Goal: Task Accomplishment & Management: Complete application form

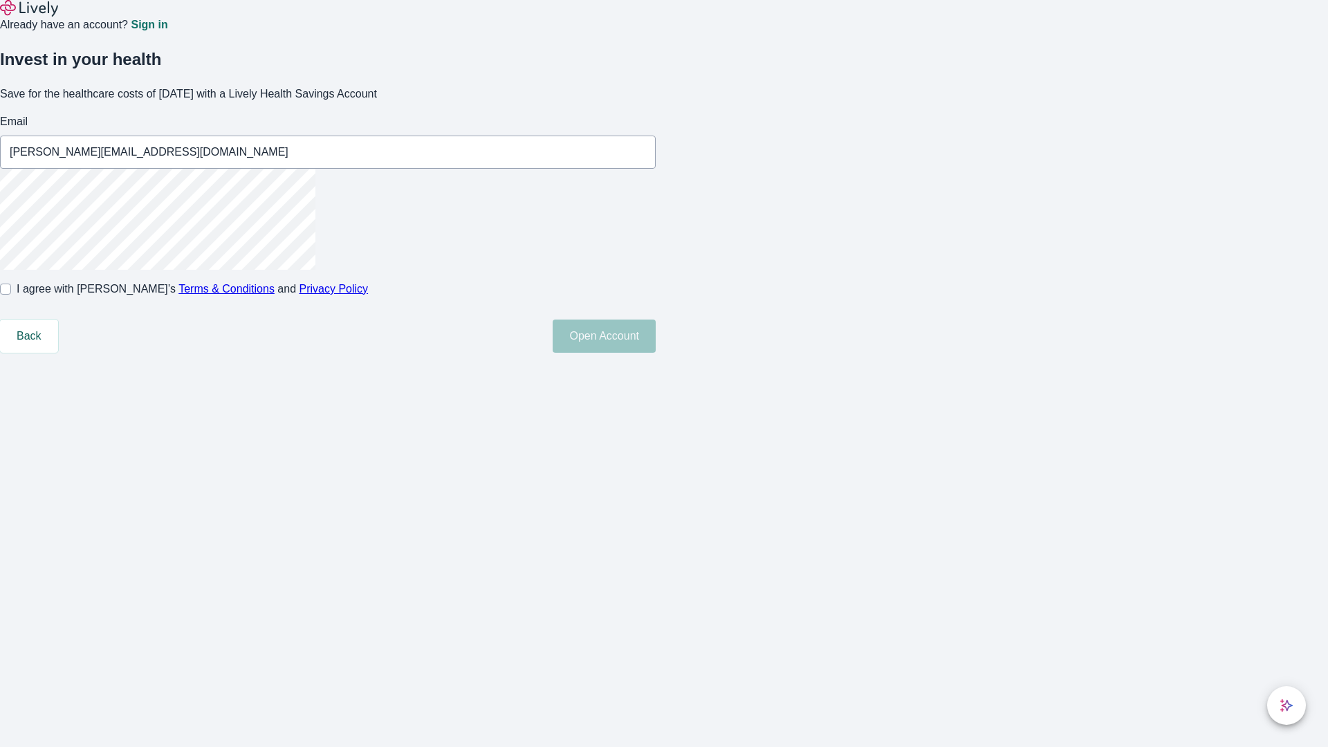
click at [11, 295] on input "I agree with Lively’s Terms & Conditions and Privacy Policy" at bounding box center [5, 288] width 11 height 11
checkbox input "true"
click at [655, 353] on button "Open Account" at bounding box center [603, 335] width 103 height 33
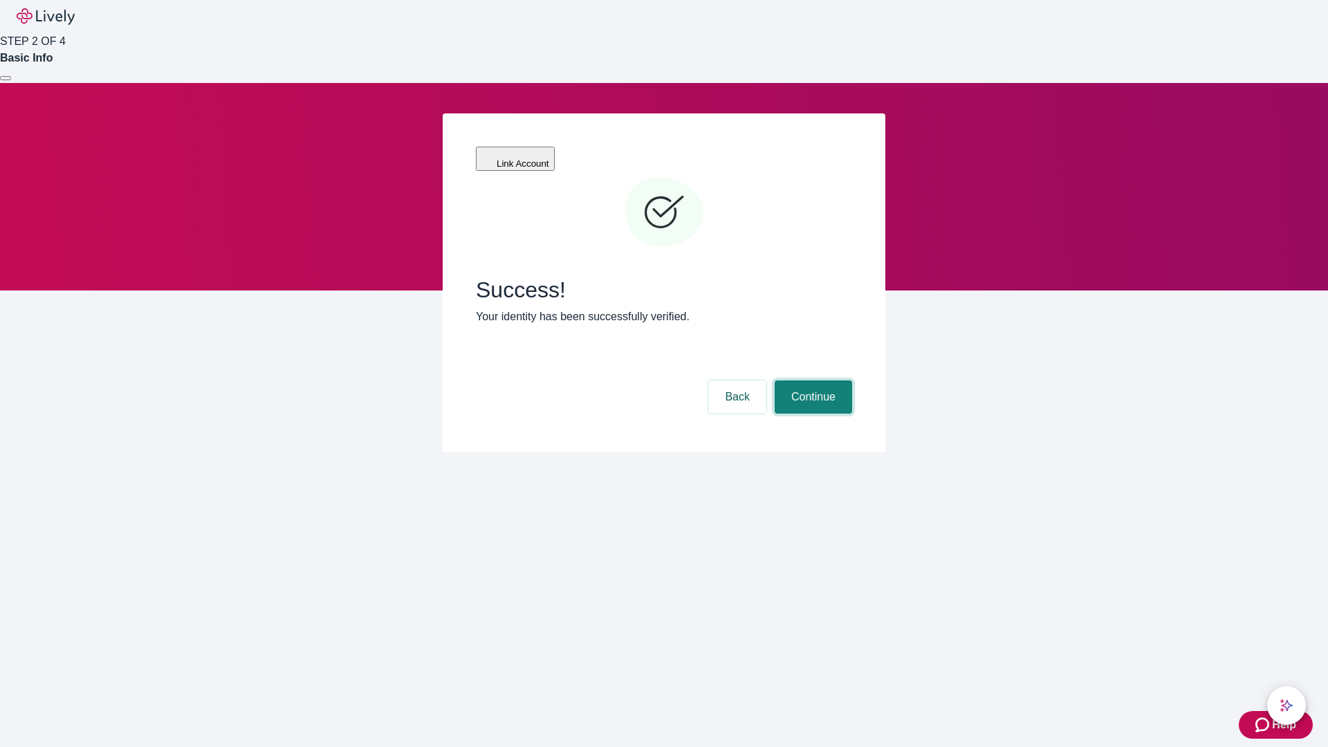
click at [811, 380] on button "Continue" at bounding box center [812, 396] width 77 height 33
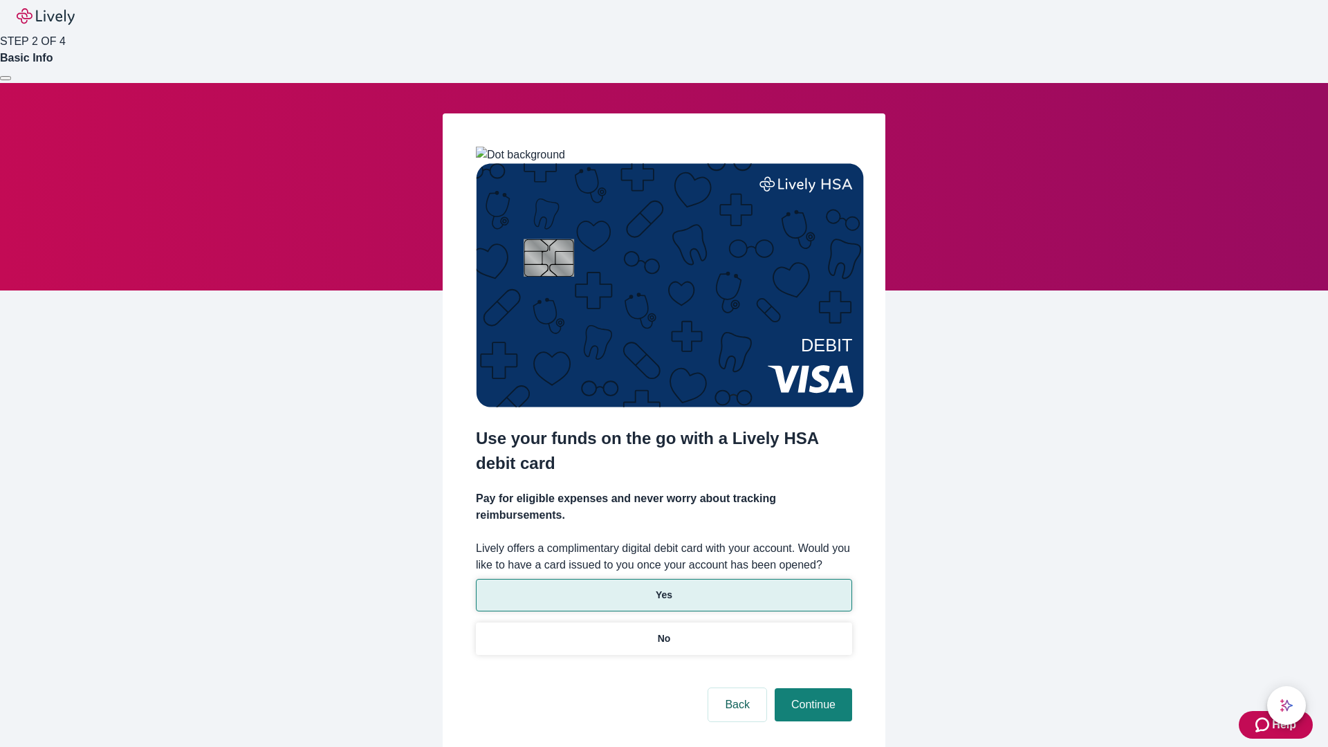
click at [663, 588] on p "Yes" at bounding box center [663, 595] width 17 height 15
click at [811, 688] on button "Continue" at bounding box center [812, 704] width 77 height 33
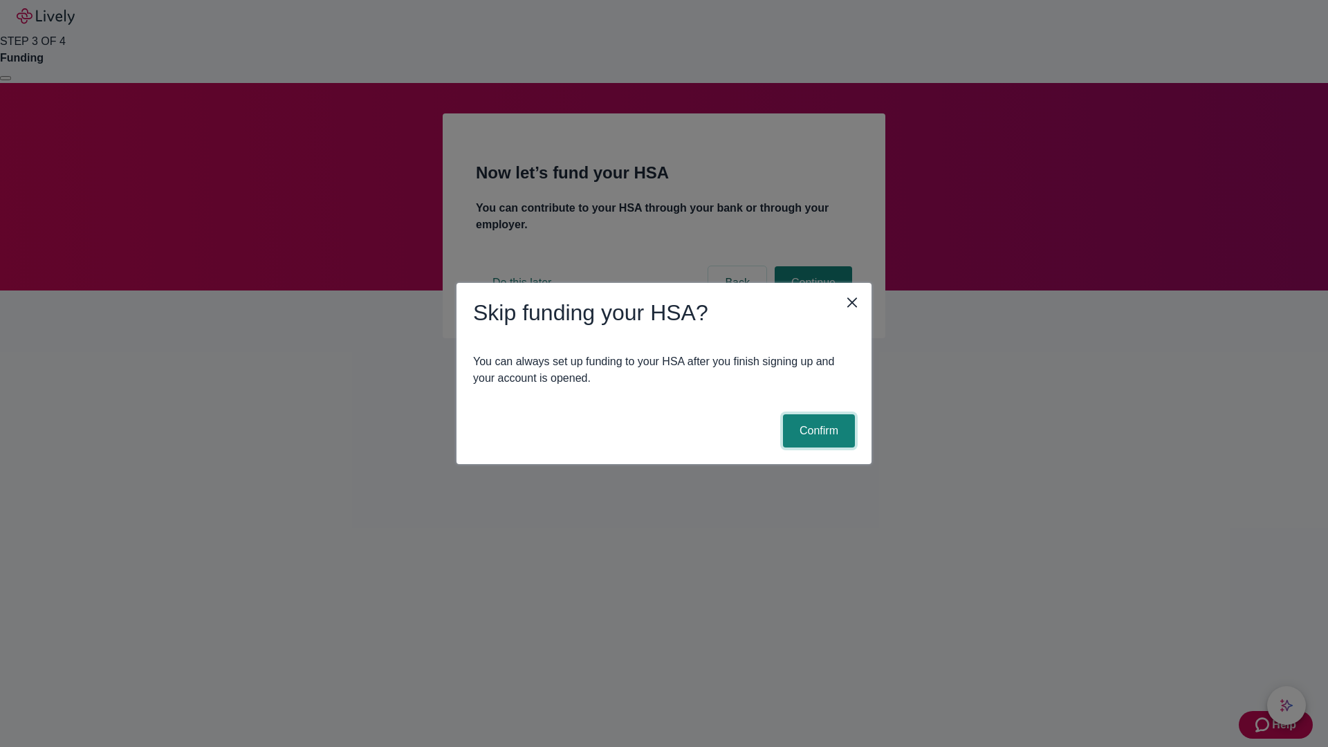
click at [817, 431] on button "Confirm" at bounding box center [819, 430] width 72 height 33
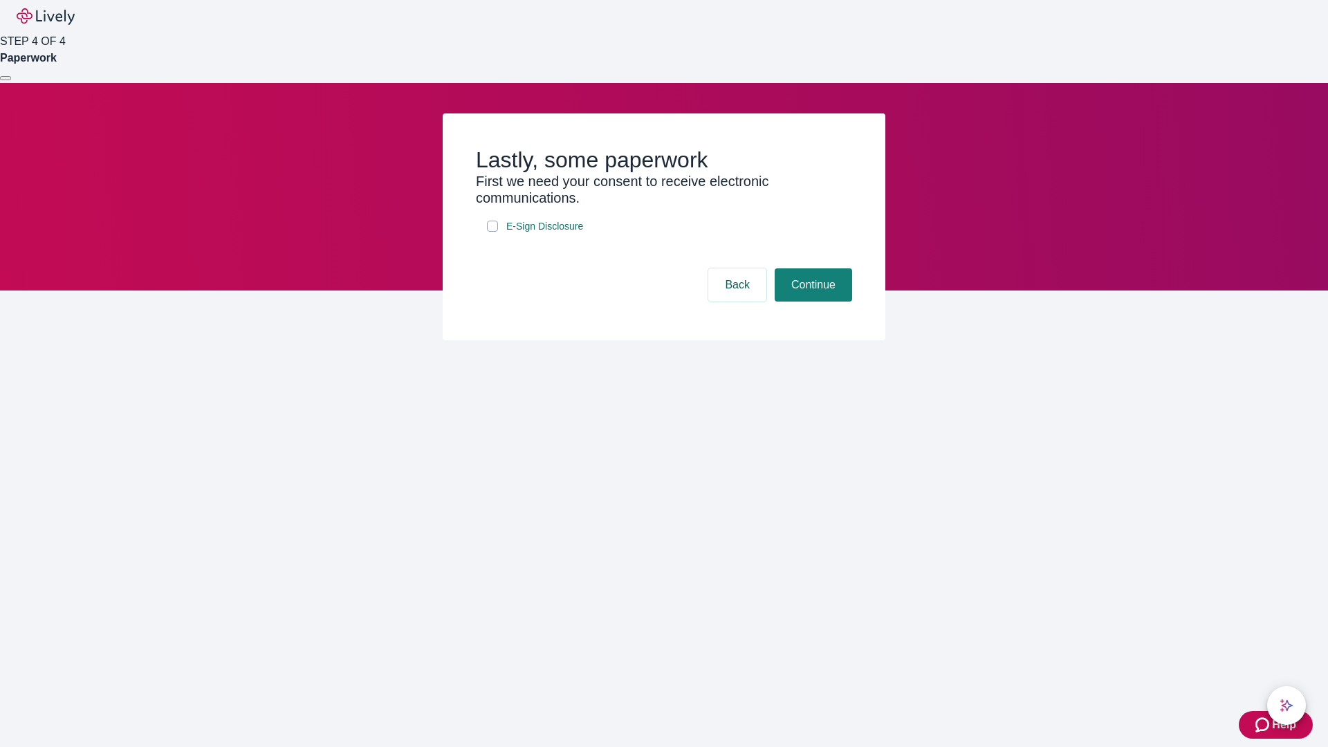
click at [492, 232] on input "E-Sign Disclosure" at bounding box center [492, 226] width 11 height 11
checkbox input "true"
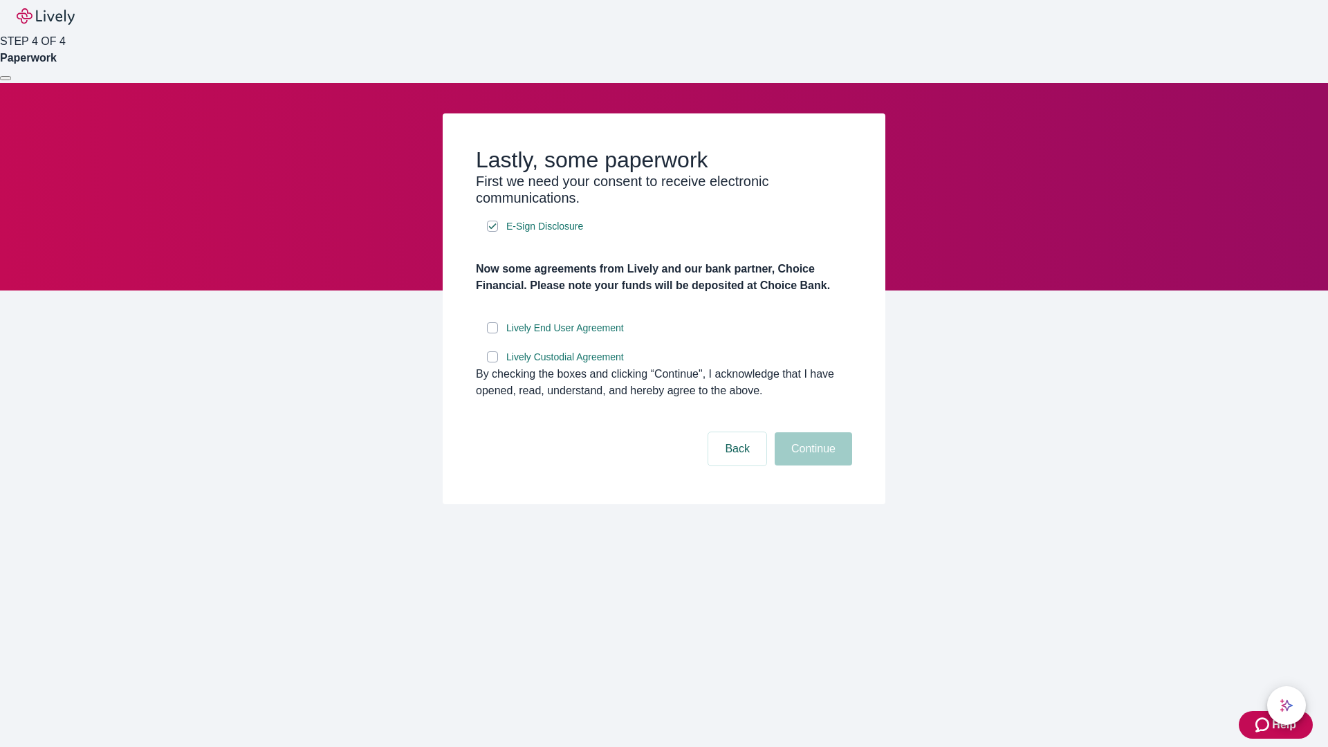
click at [492, 333] on input "Lively End User Agreement" at bounding box center [492, 327] width 11 height 11
checkbox input "true"
click at [492, 362] on input "Lively Custodial Agreement" at bounding box center [492, 356] width 11 height 11
checkbox input "true"
click at [811, 465] on button "Continue" at bounding box center [812, 448] width 77 height 33
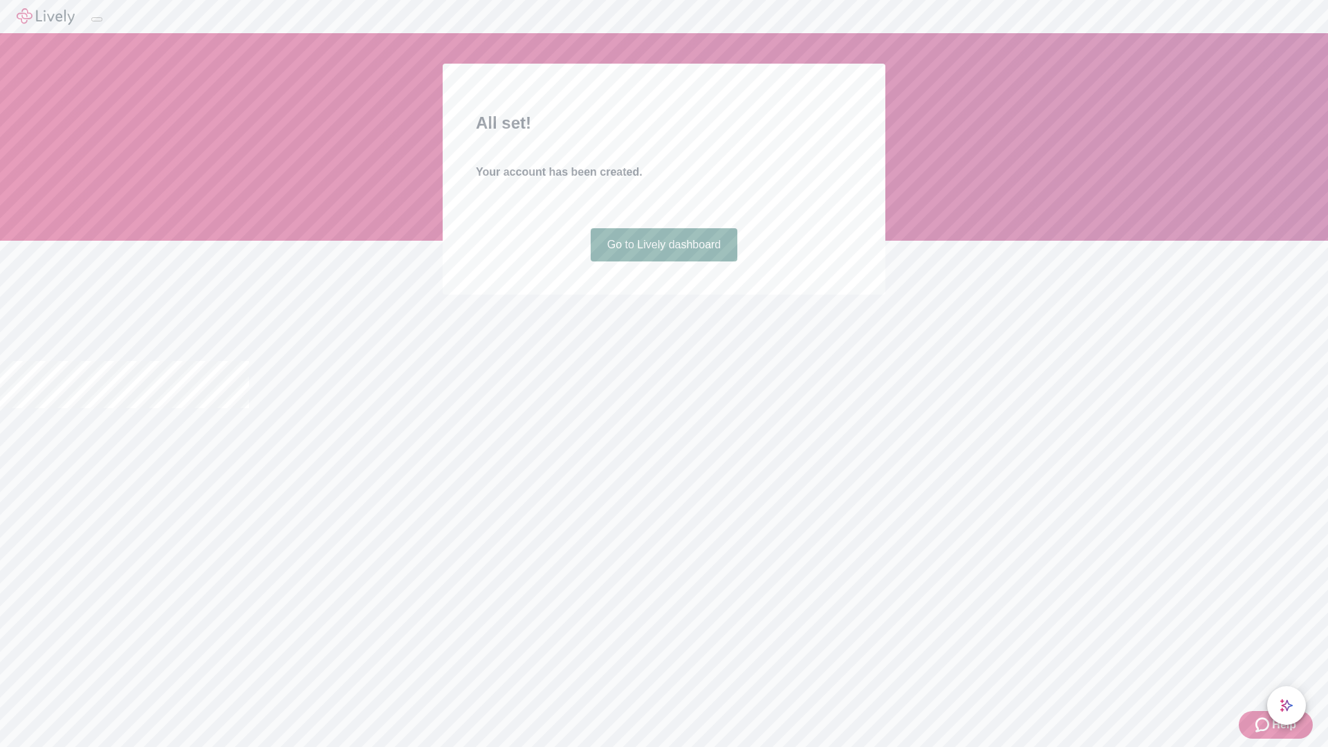
click at [663, 261] on link "Go to Lively dashboard" at bounding box center [663, 244] width 147 height 33
